Goal: Find specific page/section: Find specific page/section

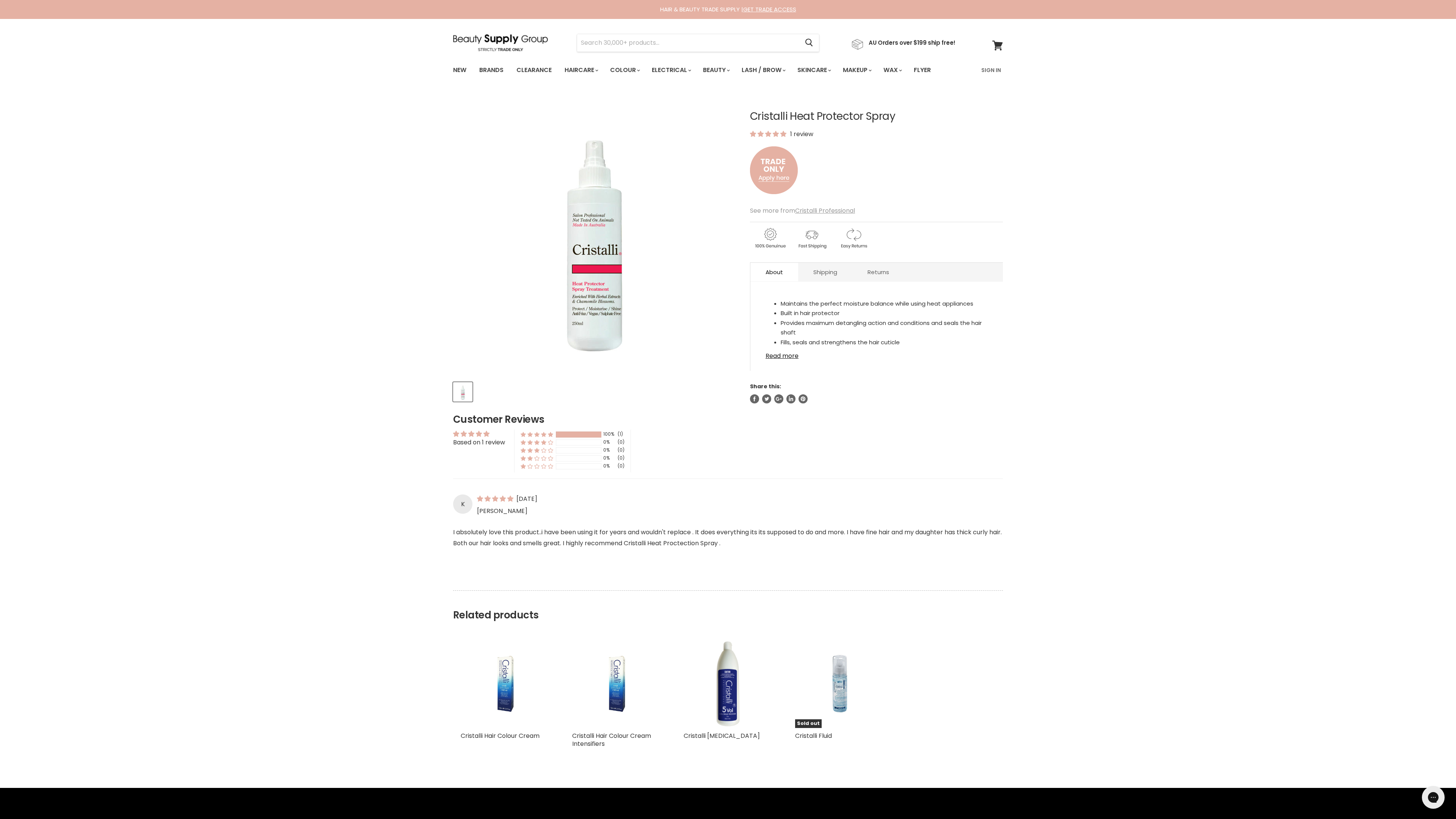
select select "Sort dropdown"
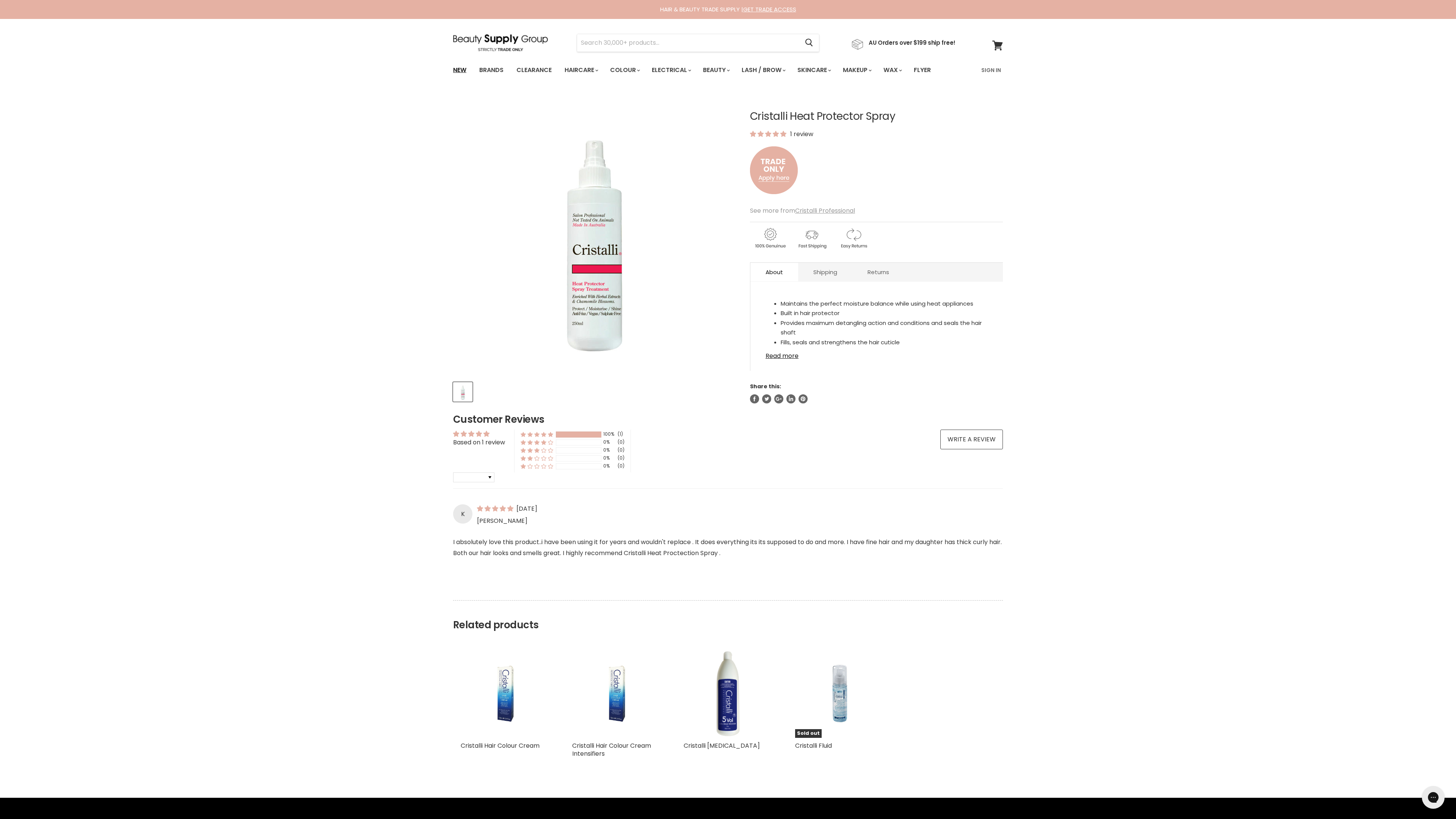
click at [460, 70] on link "New" at bounding box center [460, 70] width 25 height 16
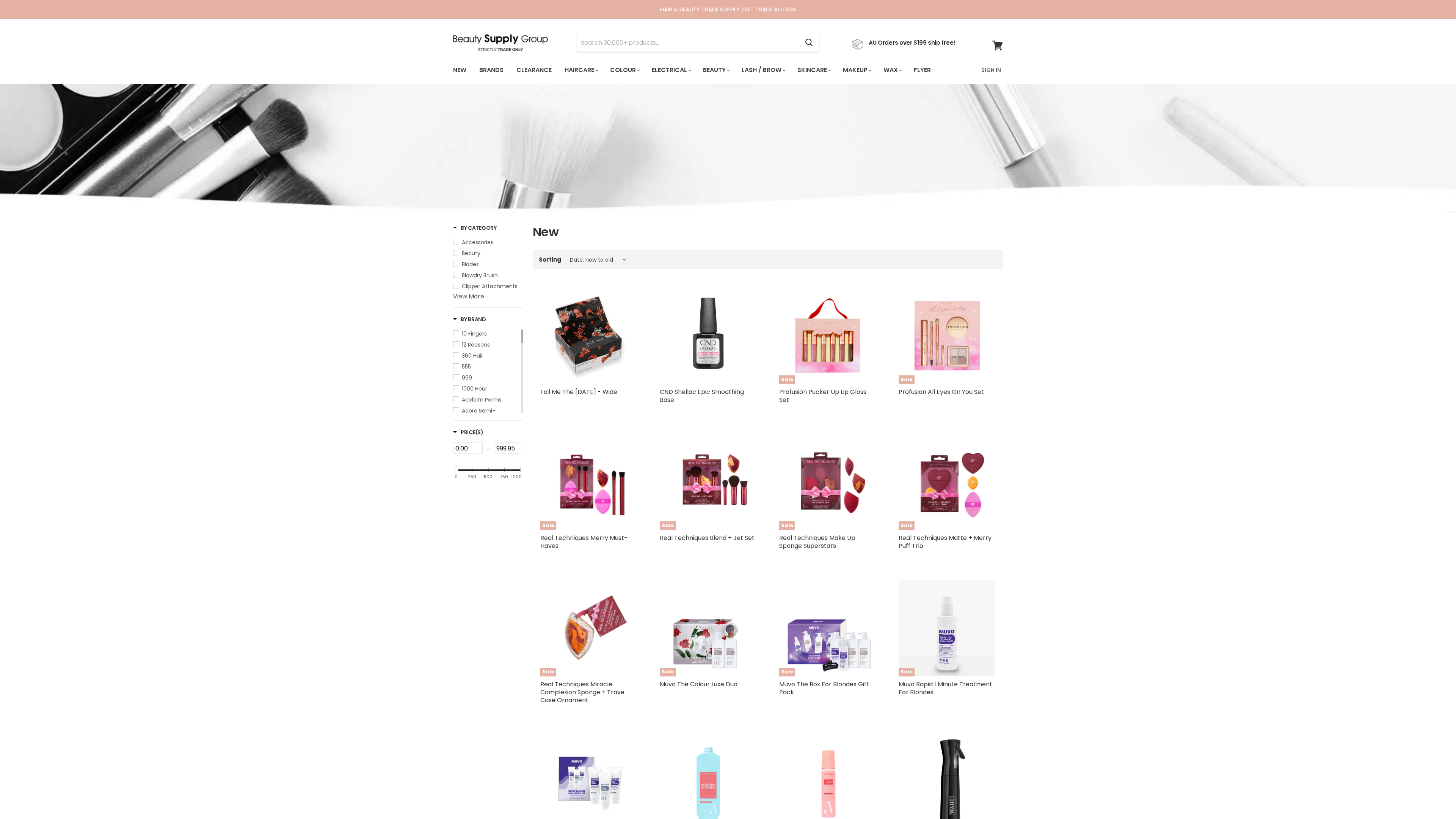
select select "created-descending"
